Goal: Task Accomplishment & Management: Use online tool/utility

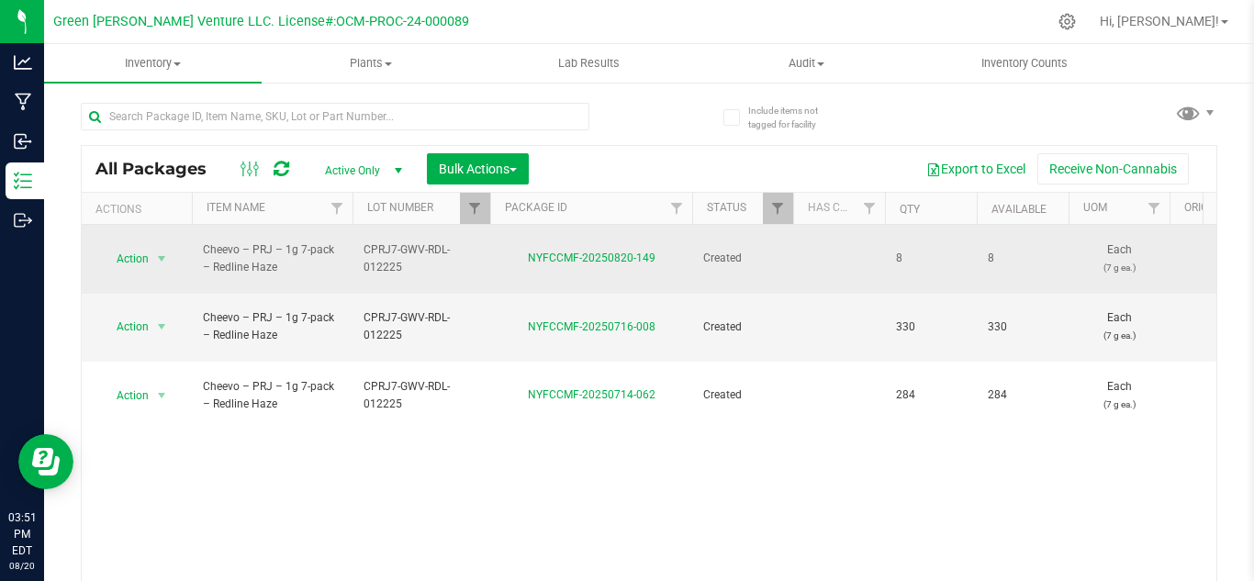
scroll to position [60, 0]
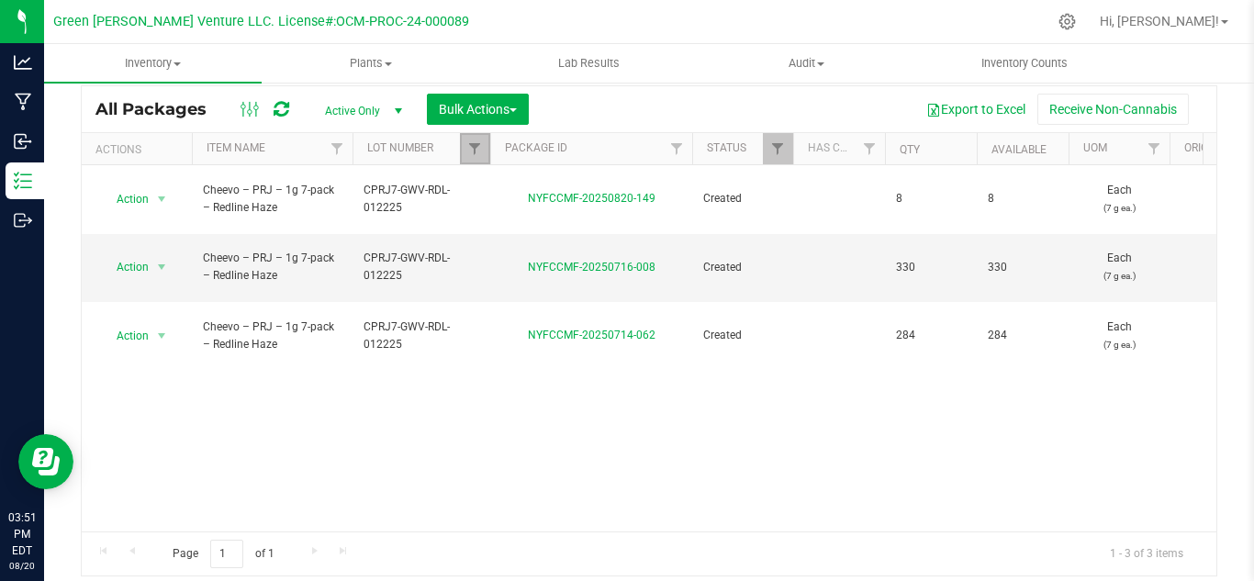
click at [479, 160] on link "Filter" at bounding box center [475, 148] width 30 height 31
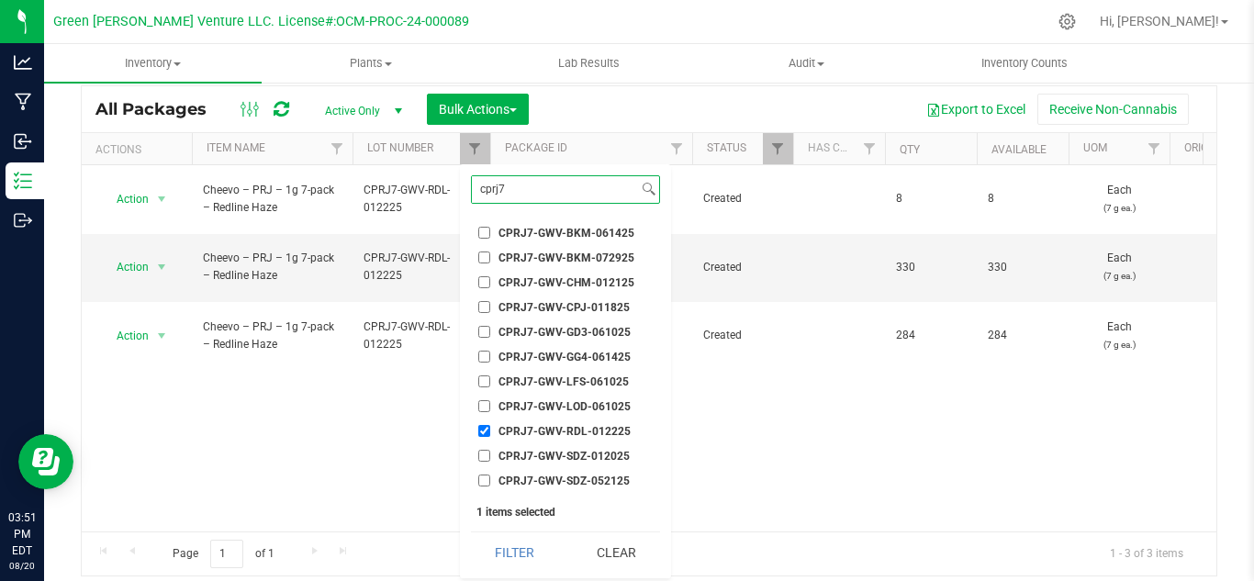
type input "cprj7"
click at [485, 426] on input "CPRJ7-GWV-RDL-012225" at bounding box center [484, 431] width 12 height 12
checkbox input "false"
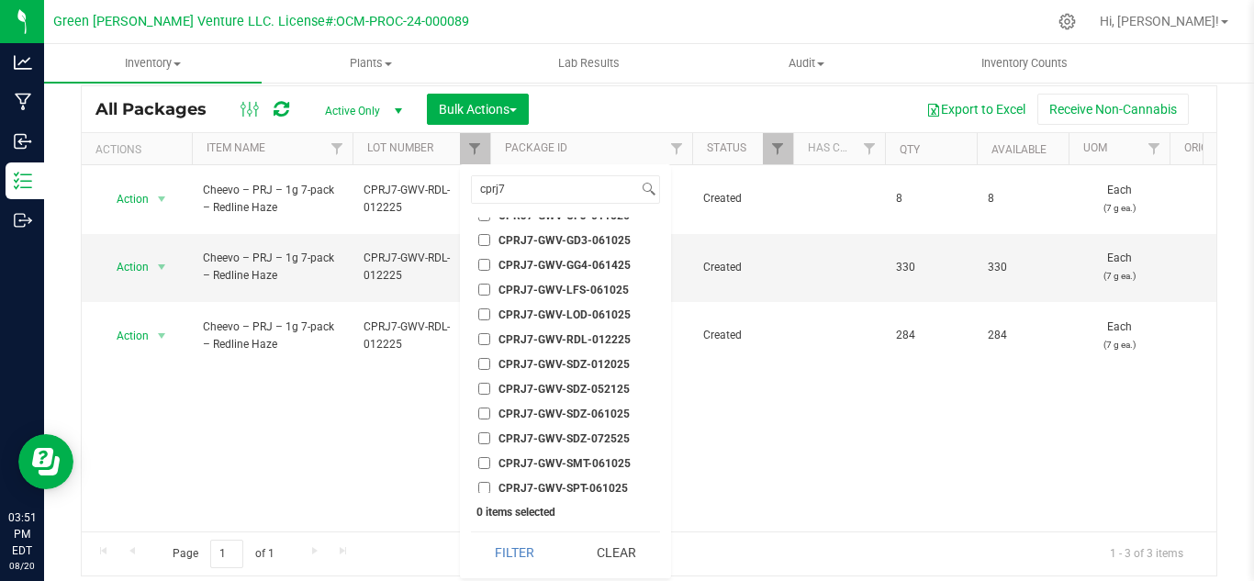
click at [609, 306] on li "CPRJ7-GWV-LOD-061025" at bounding box center [565, 314] width 189 height 19
click at [485, 311] on input "CPRJ7-GWV-LOD-061025" at bounding box center [484, 314] width 12 height 12
checkbox input "true"
click at [525, 549] on button "Filter" at bounding box center [515, 552] width 88 height 40
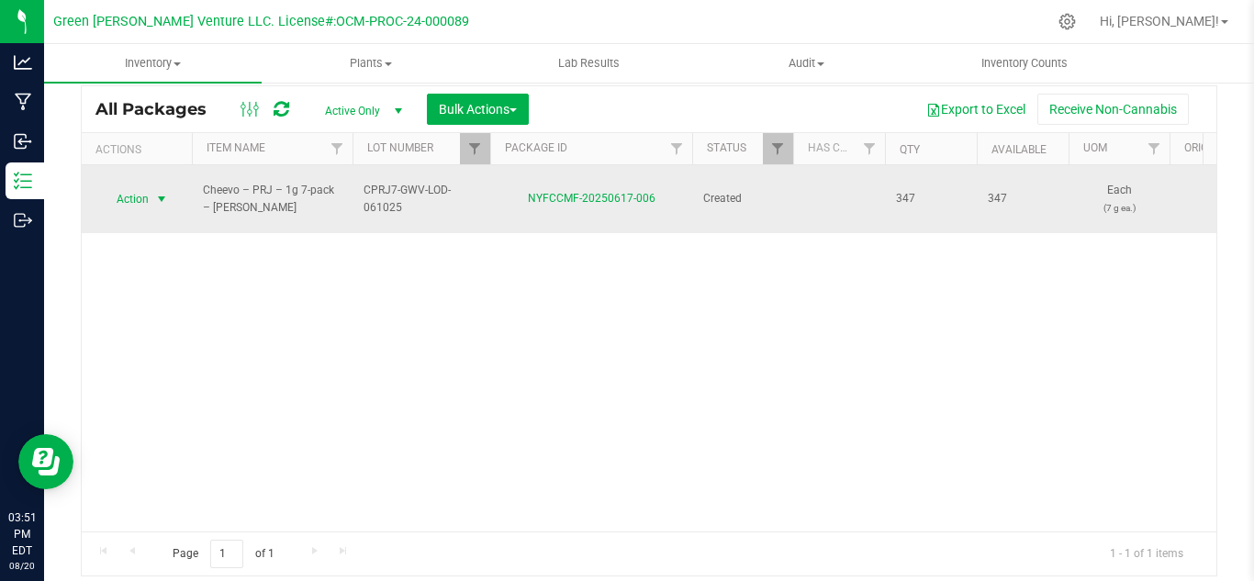
click at [144, 186] on span "Action" at bounding box center [125, 199] width 50 height 26
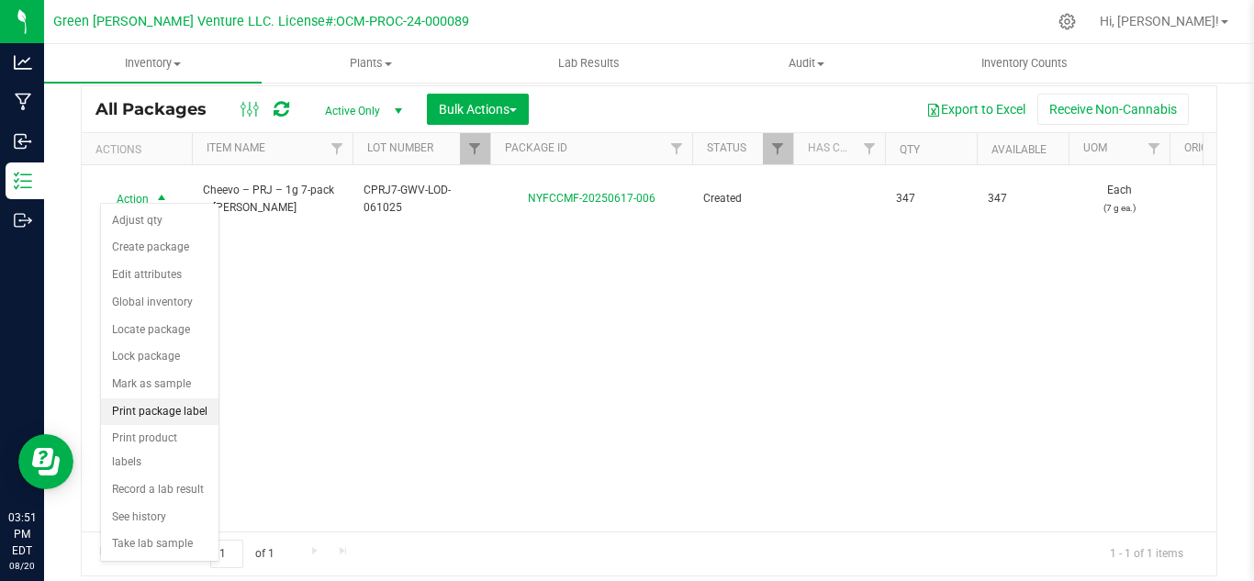
click at [160, 411] on li "Print package label" at bounding box center [159, 412] width 117 height 28
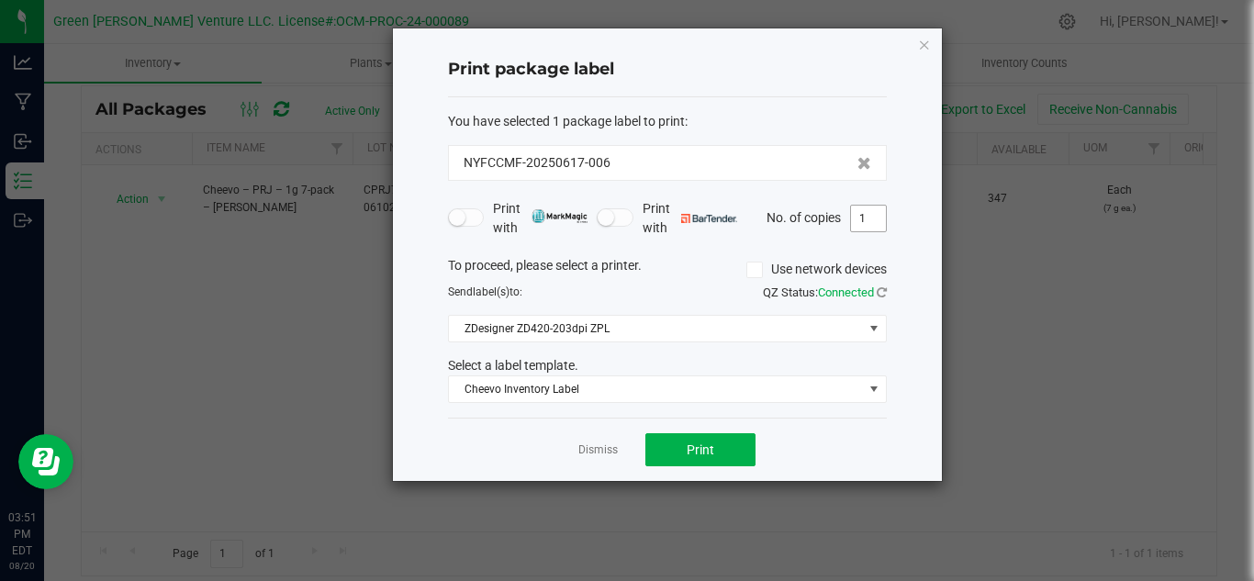
click at [876, 226] on input "1" at bounding box center [868, 219] width 35 height 26
type input "60"
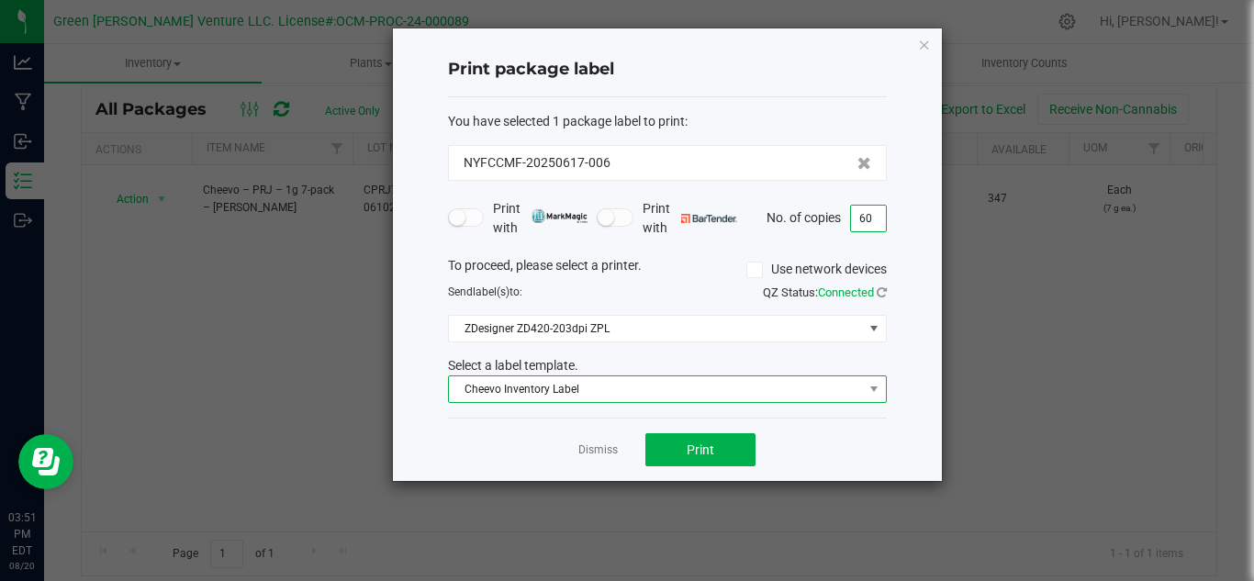
click at [616, 387] on span "Cheevo Inventory Label" at bounding box center [656, 389] width 414 height 26
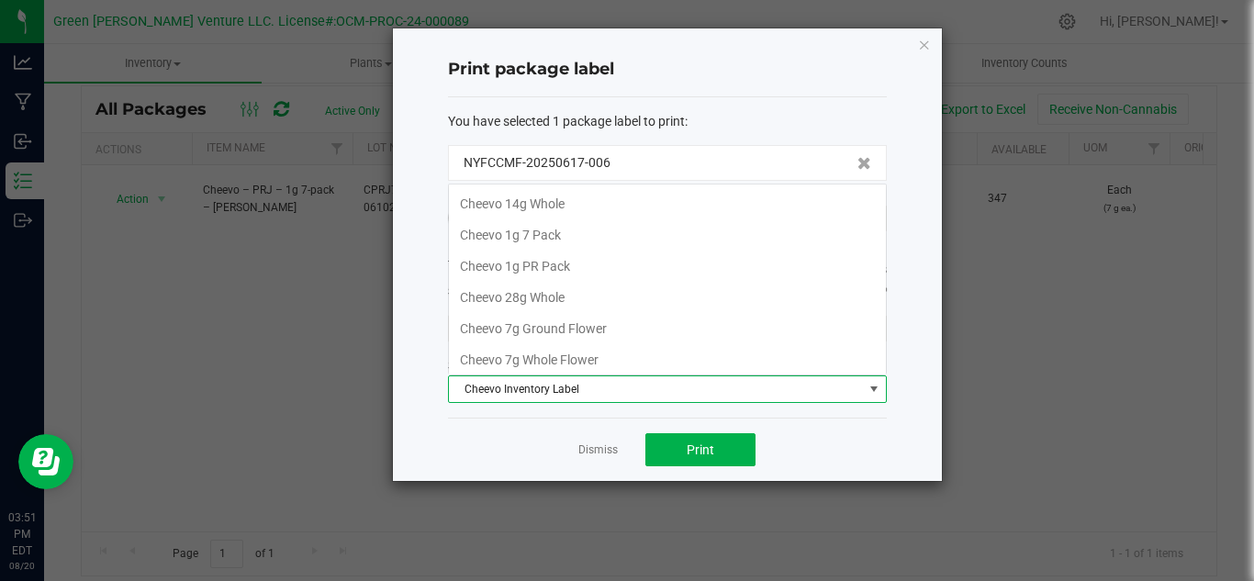
scroll to position [28, 439]
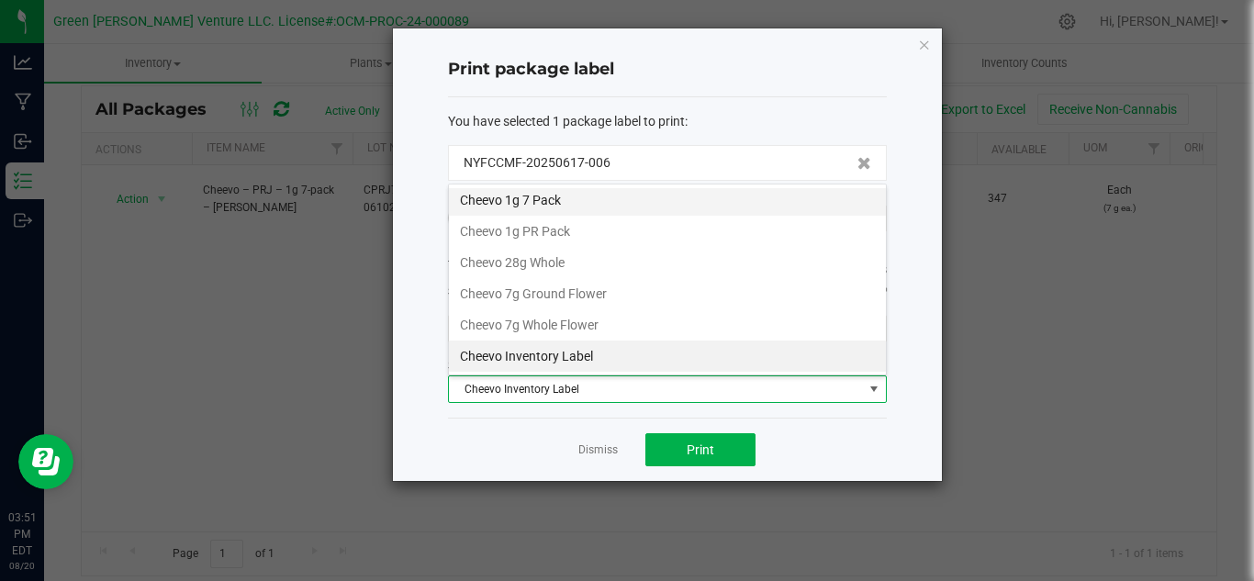
click at [530, 194] on li "Cheevo 1g 7 Pack" at bounding box center [667, 199] width 437 height 31
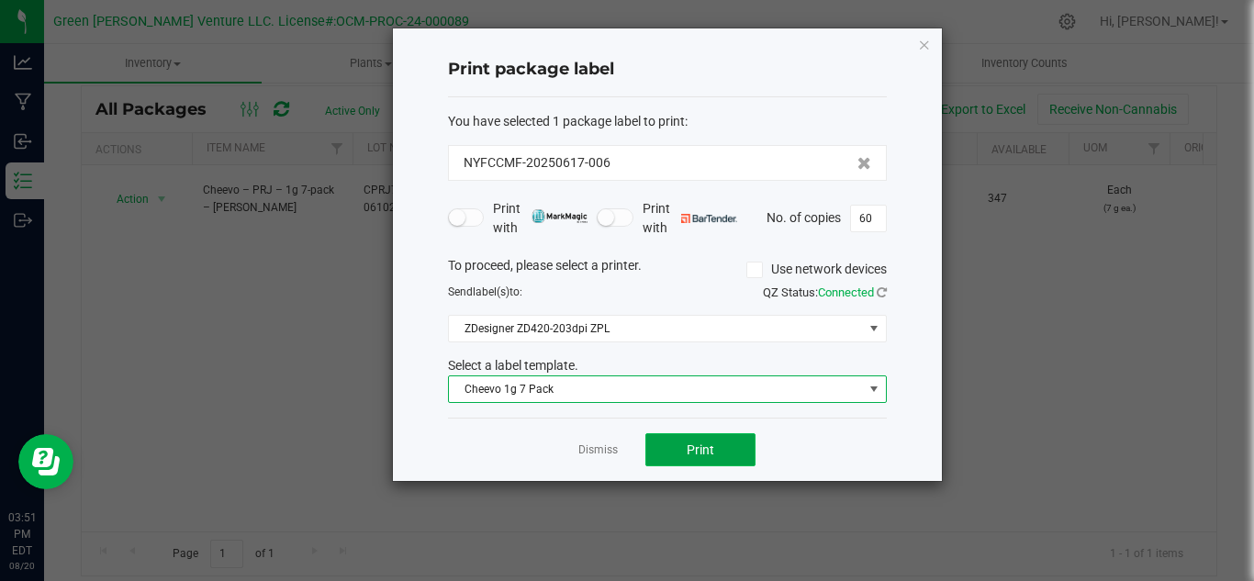
click at [667, 442] on button "Print" at bounding box center [700, 449] width 110 height 33
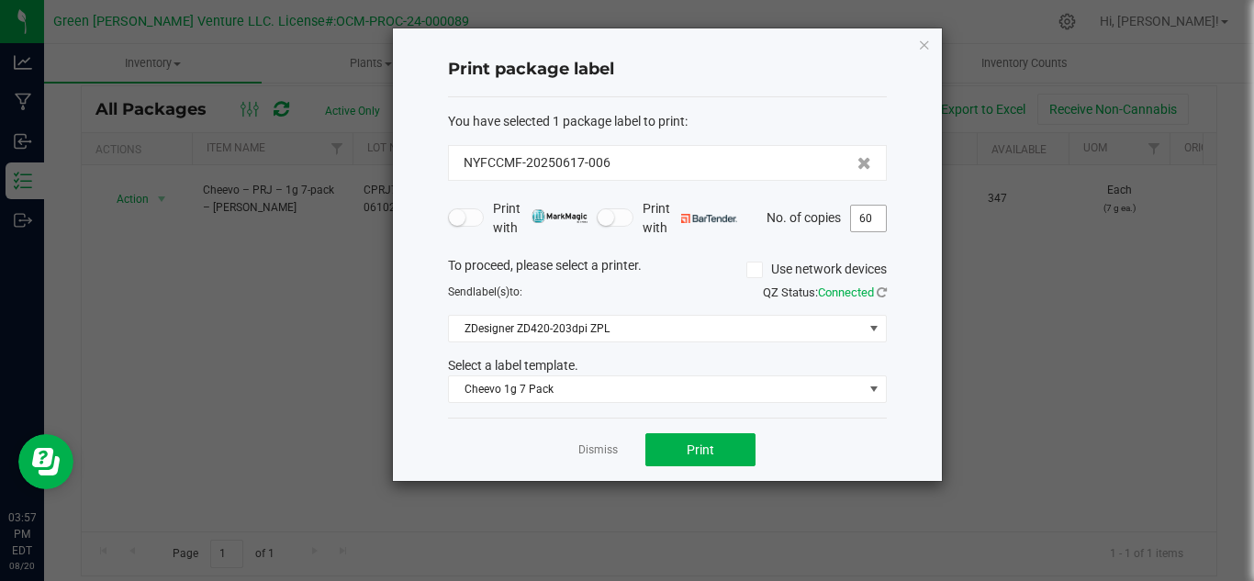
click at [880, 229] on input "60" at bounding box center [868, 219] width 35 height 26
type input "21"
click at [682, 448] on button "Print" at bounding box center [700, 449] width 110 height 33
click at [875, 224] on input "21" at bounding box center [868, 219] width 35 height 26
type input "1"
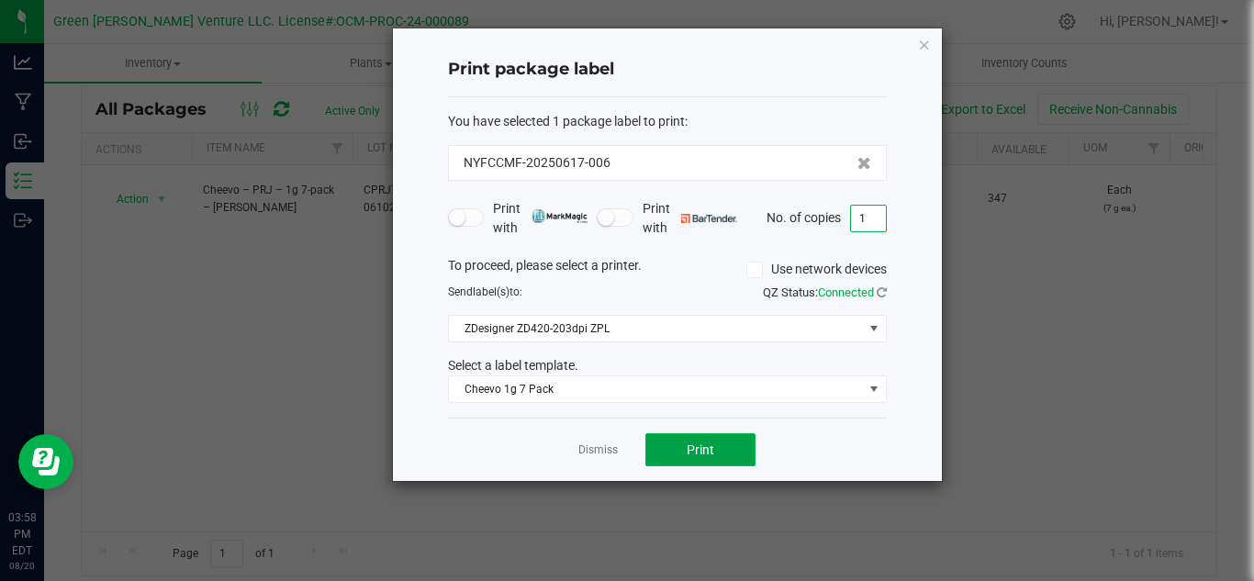
click at [718, 456] on button "Print" at bounding box center [700, 449] width 110 height 33
click at [571, 463] on div "Dismiss Print" at bounding box center [667, 449] width 439 height 63
click at [599, 451] on link "Dismiss" at bounding box center [597, 450] width 39 height 16
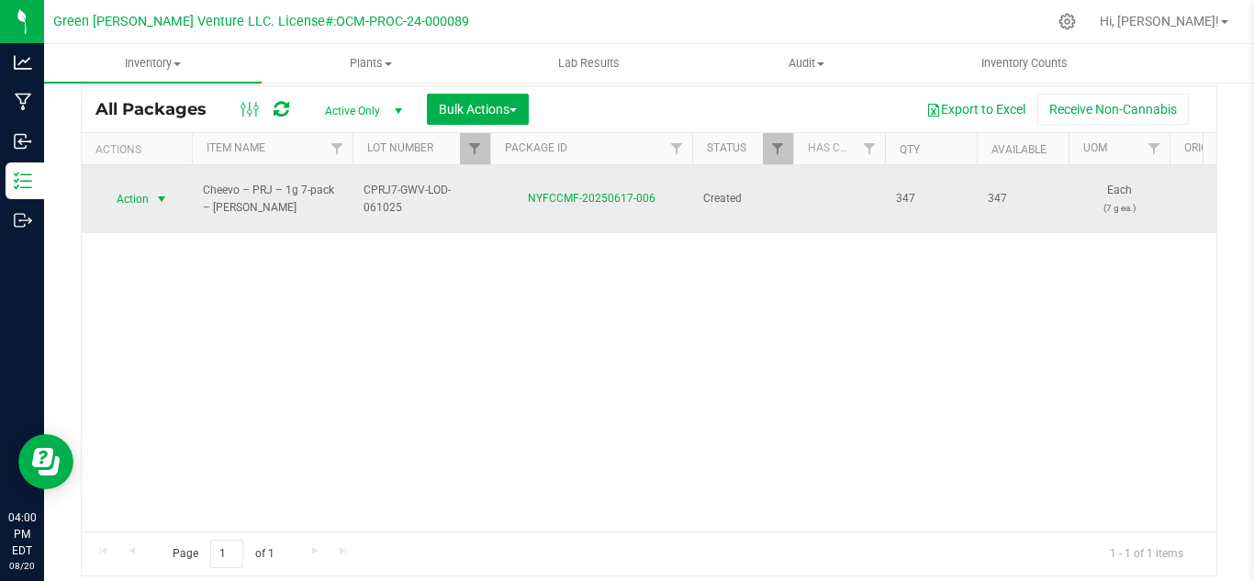
click at [135, 190] on span "Action" at bounding box center [125, 199] width 50 height 26
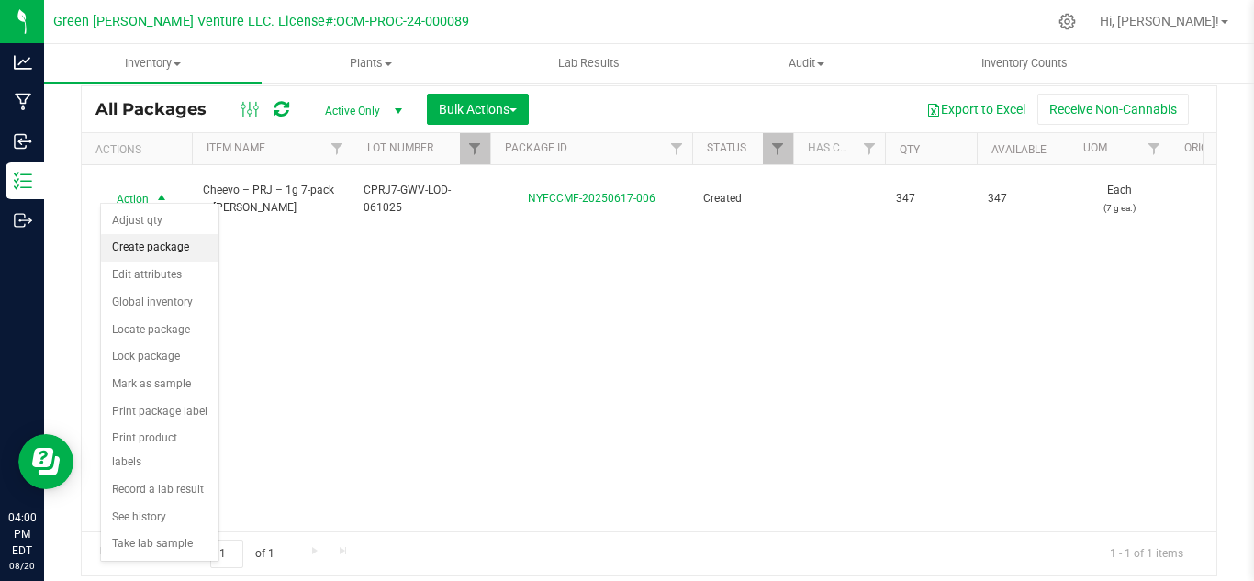
click at [162, 248] on li "Create package" at bounding box center [159, 248] width 117 height 28
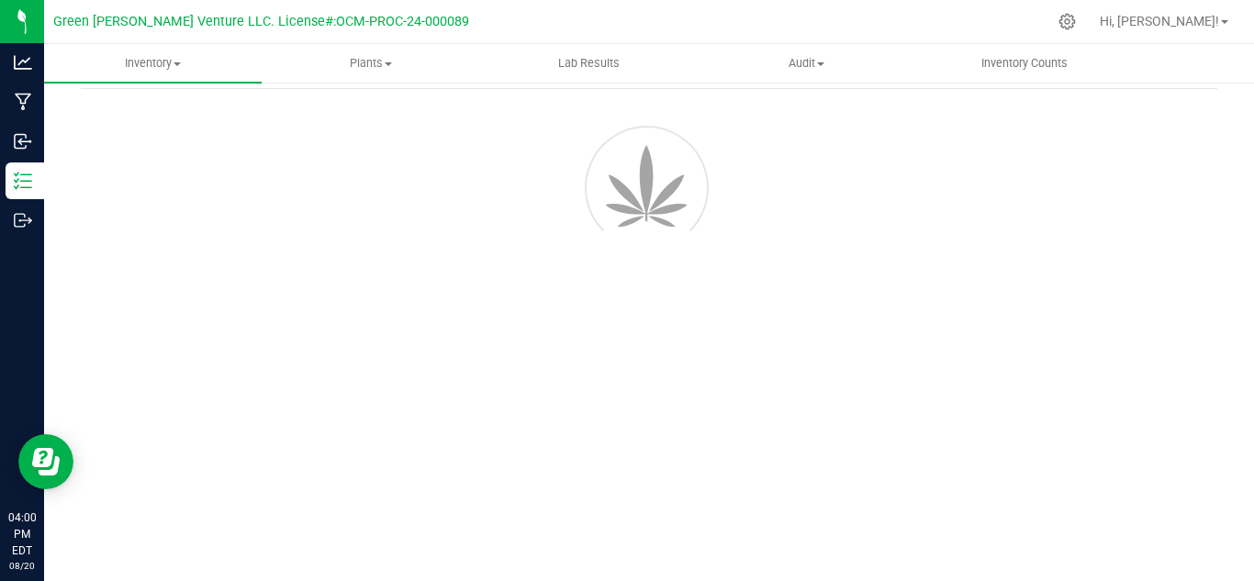
scroll to position [73, 0]
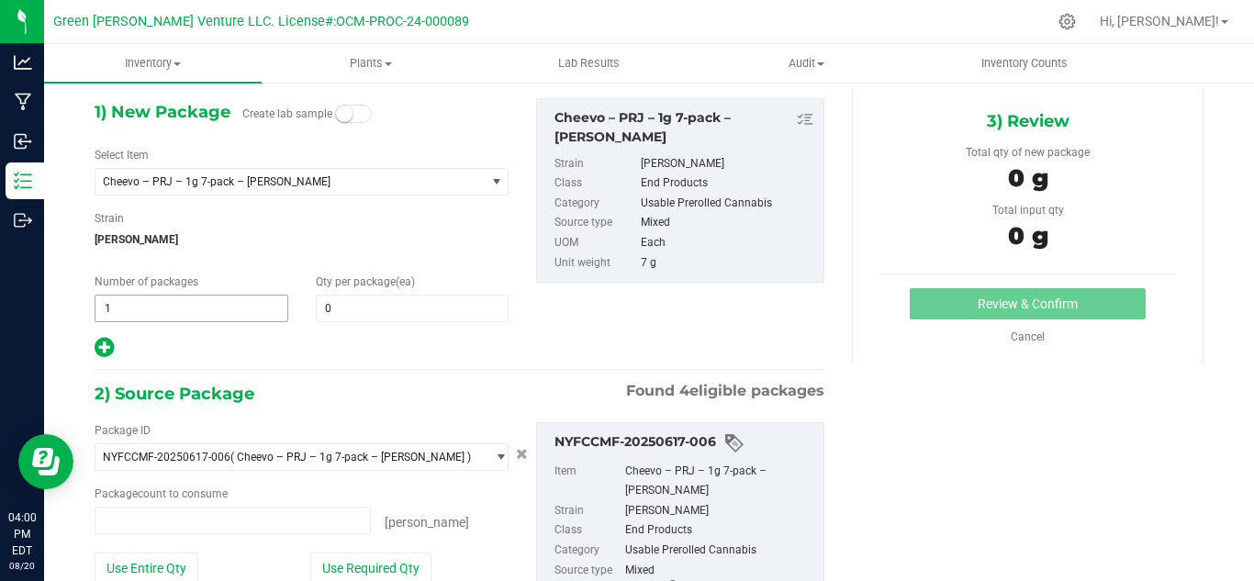
type input "0 ea"
click at [374, 307] on span "0 0" at bounding box center [413, 309] width 194 height 28
type input "9"
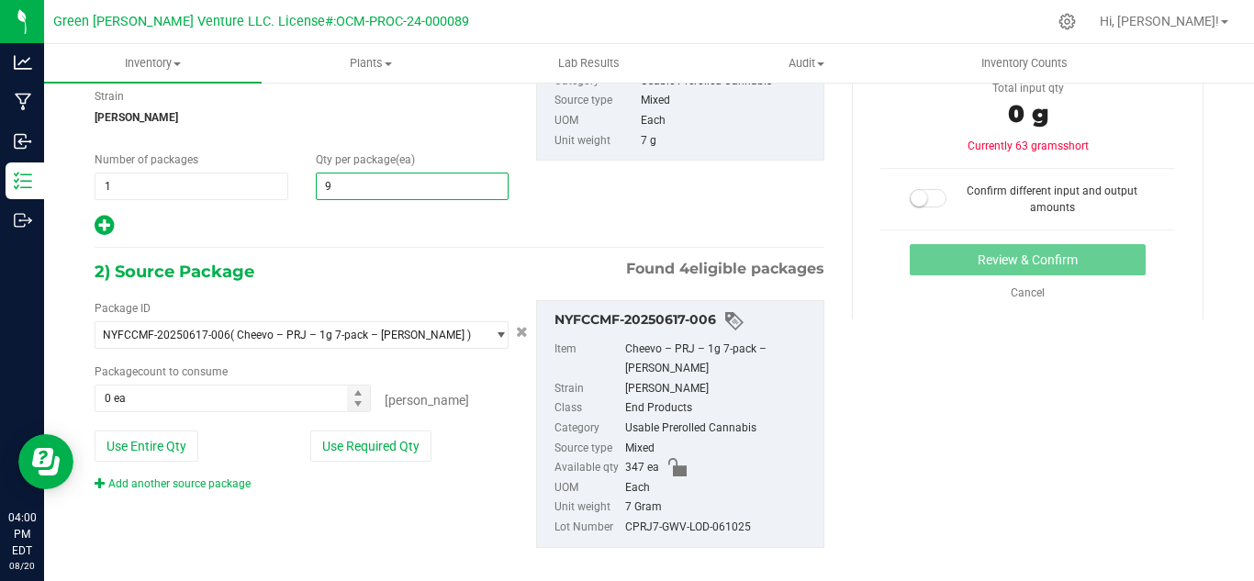
scroll to position [215, 0]
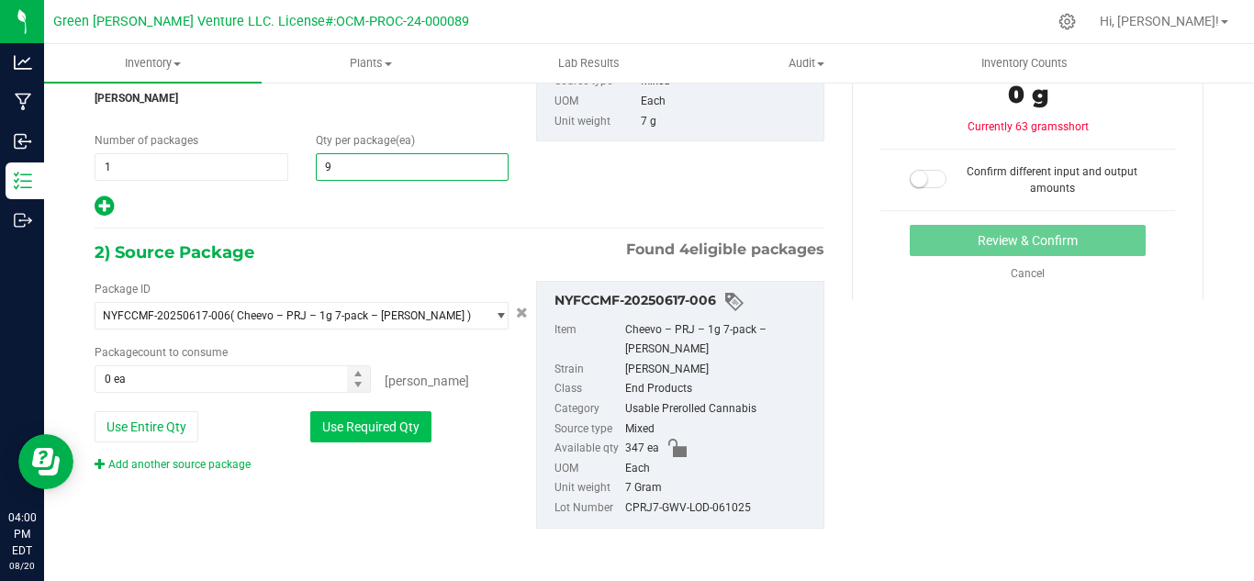
type input "9"
click at [372, 425] on button "Use Required Qty" at bounding box center [370, 426] width 121 height 31
type input "9 ea"
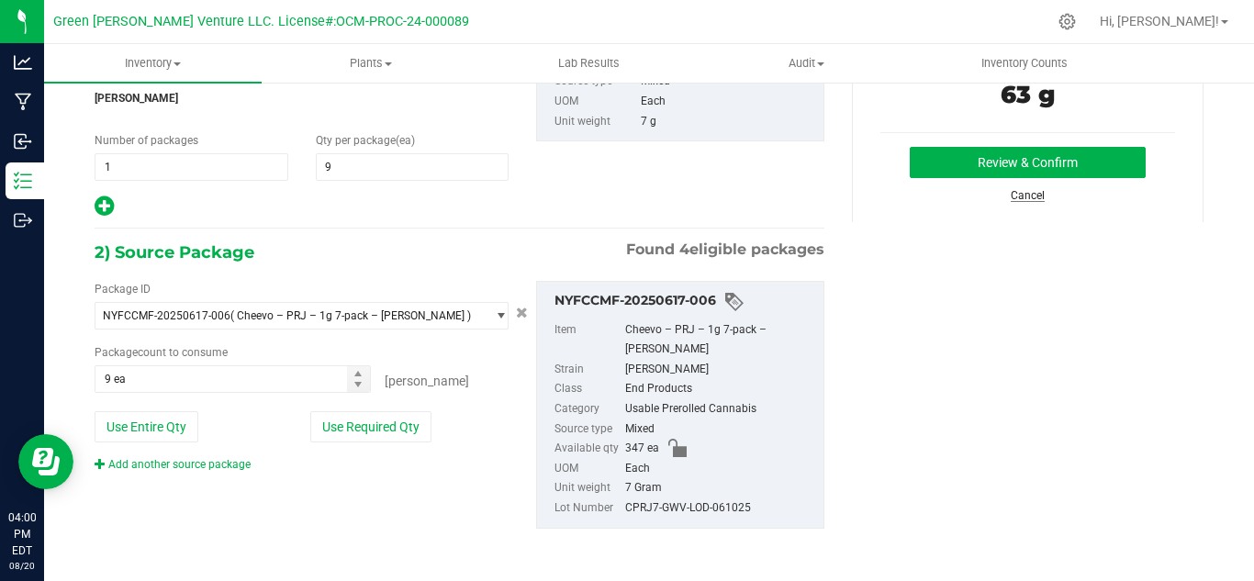
click at [1010, 198] on link "Cancel" at bounding box center [1027, 195] width 34 height 13
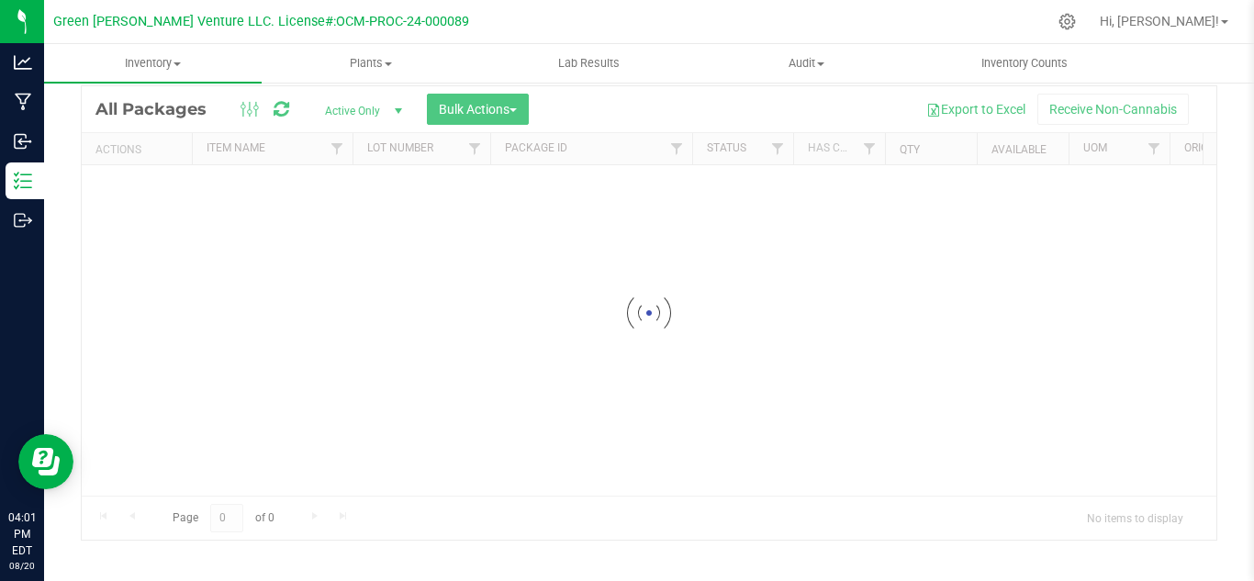
scroll to position [60, 0]
